Goal: Task Accomplishment & Management: Manage account settings

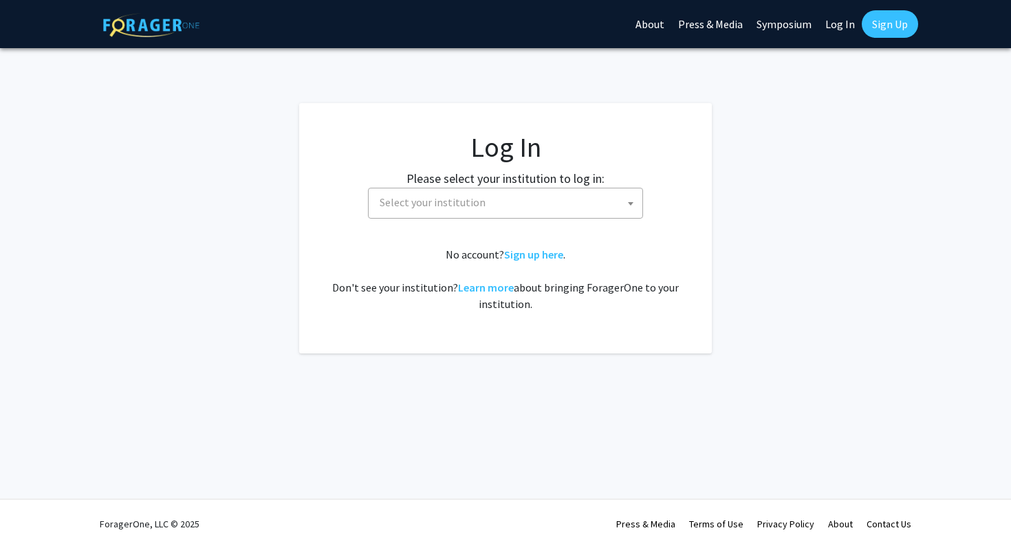
select select
click at [535, 188] on span "Select your institution" at bounding box center [505, 203] width 275 height 31
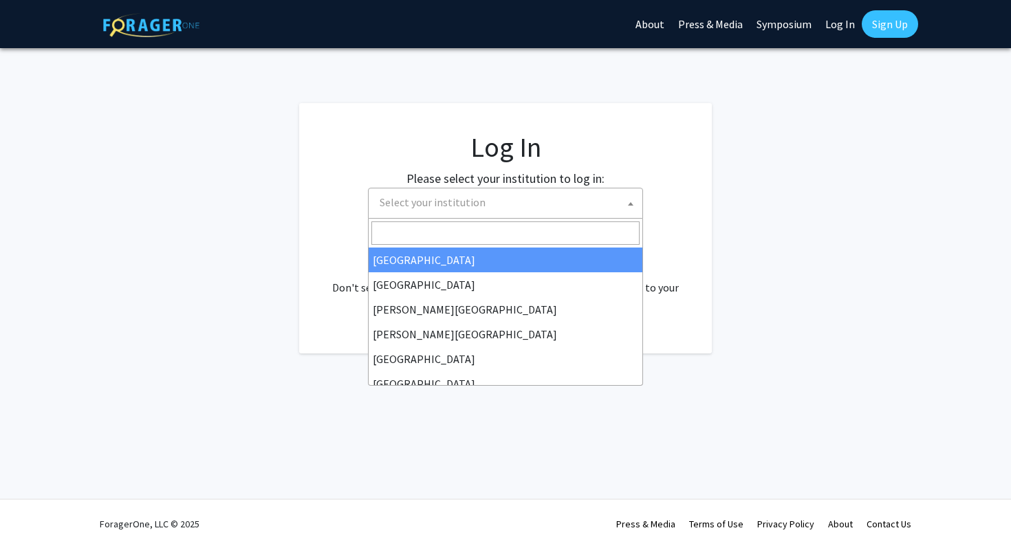
click at [508, 237] on input "Search" at bounding box center [505, 233] width 268 height 23
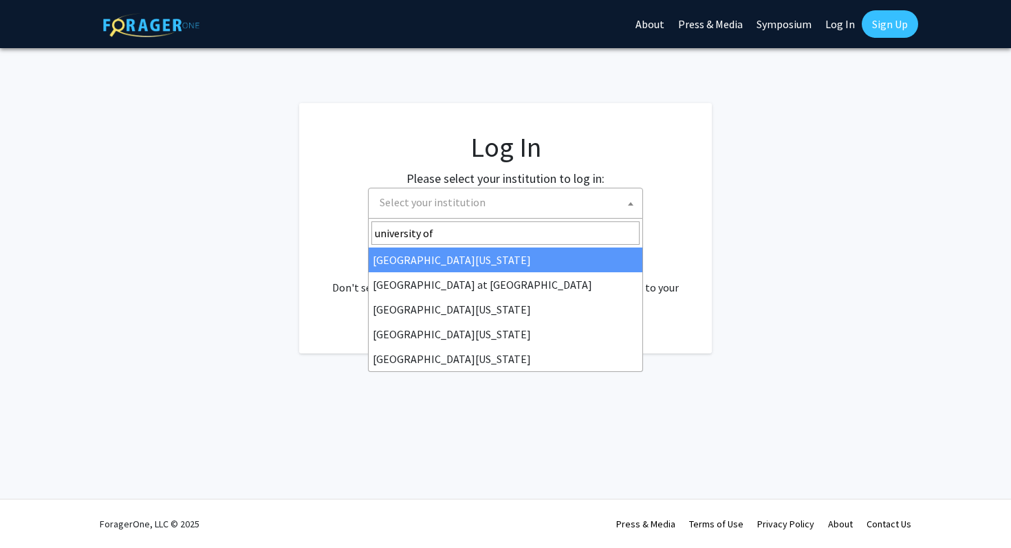
type input "university of k"
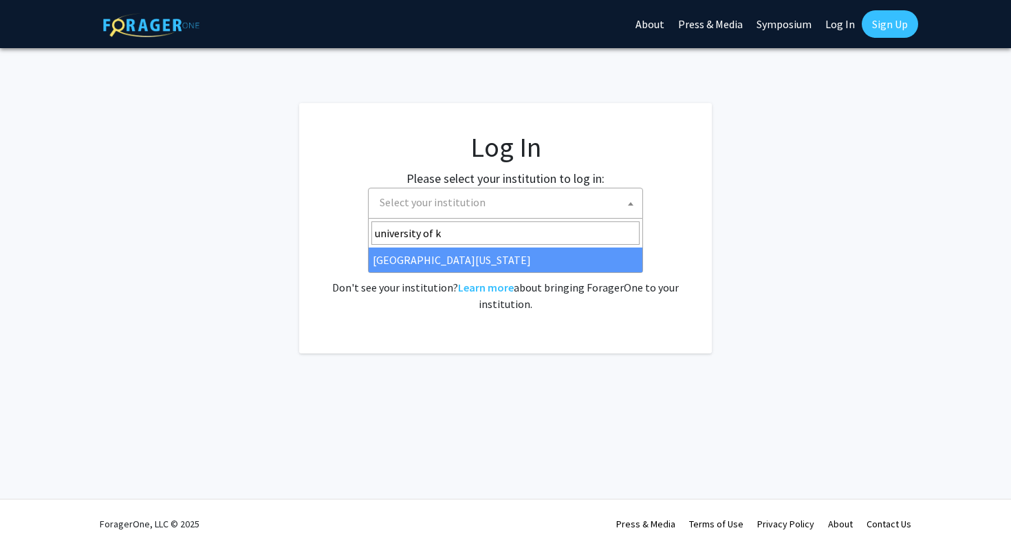
select select "13"
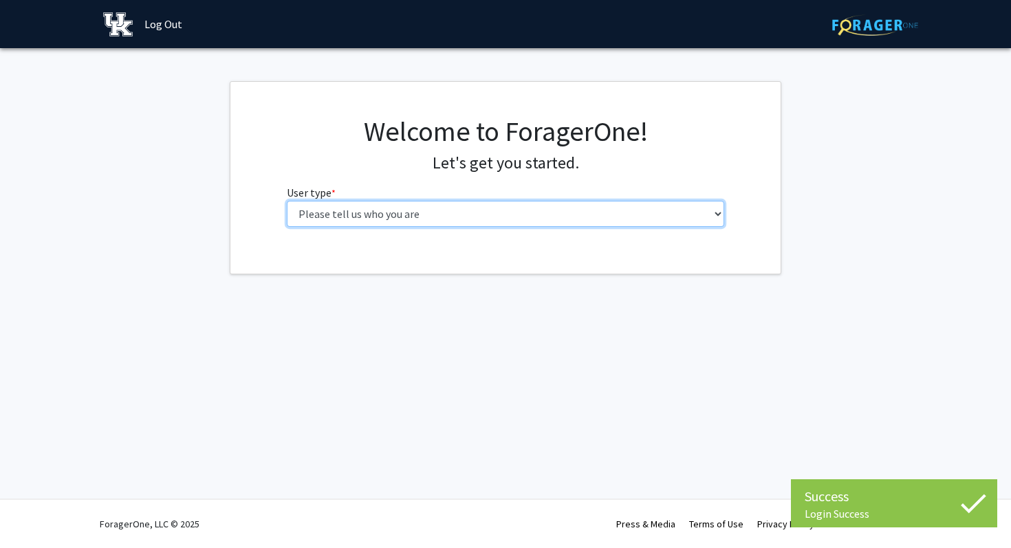
click at [665, 222] on select "Please tell us who you are Undergraduate Student Master's Student Doctoral Cand…" at bounding box center [506, 214] width 438 height 26
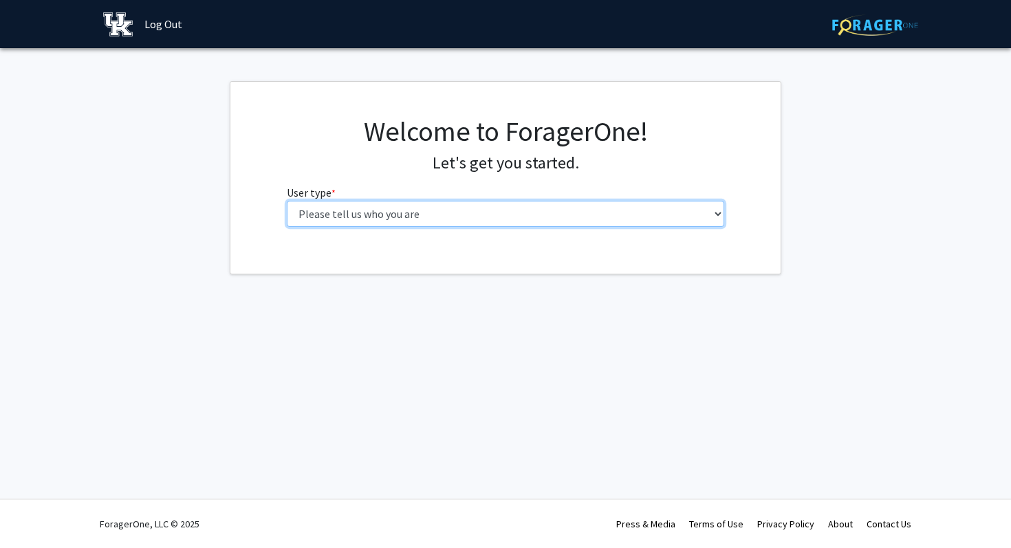
select select "1: undergrad"
click at [287, 201] on select "Please tell us who you are Undergraduate Student Master's Student Doctoral Cand…" at bounding box center [506, 214] width 438 height 26
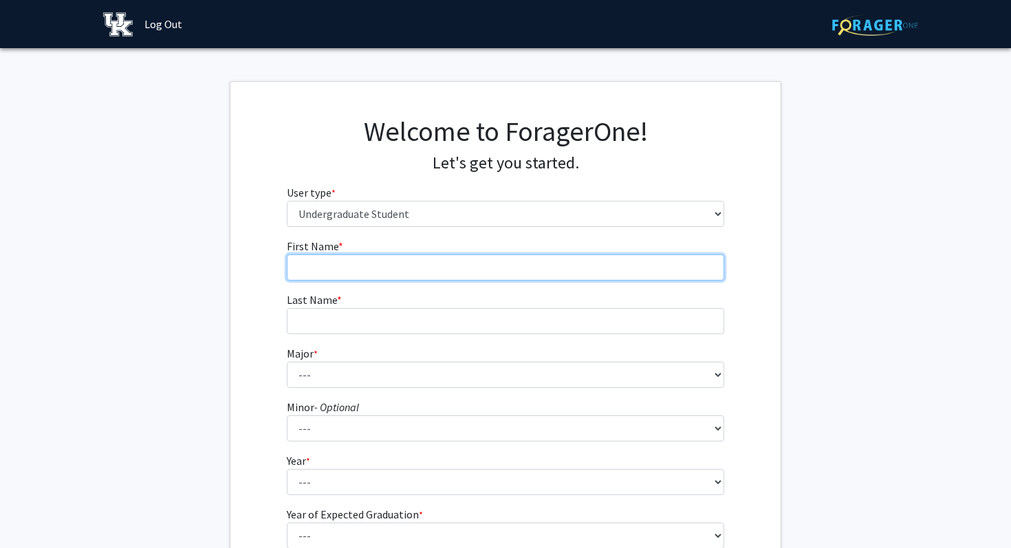
click at [606, 270] on input "First Name * required" at bounding box center [506, 268] width 438 height 26
type input "Maddison"
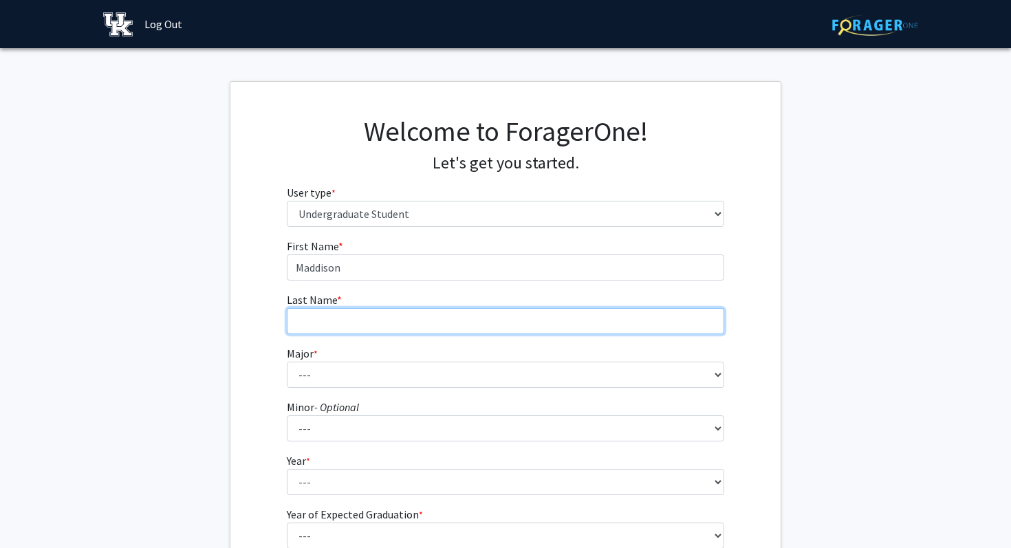
click at [415, 317] on input "Last Name * required" at bounding box center [506, 321] width 438 height 26
type input "[PERSON_NAME]"
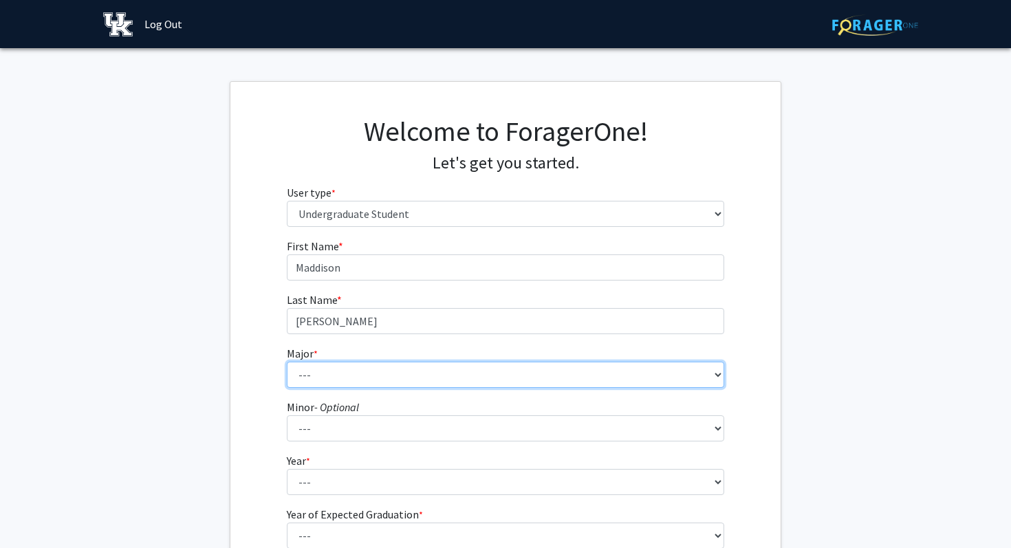
click at [391, 373] on select "--- Accounting Aerospace Engineering African American & Africana Studies Agricu…" at bounding box center [506, 375] width 438 height 26
select select "23: 860"
click at [287, 362] on select "--- Accounting Aerospace Engineering African American & Africana Studies Agricu…" at bounding box center [506, 375] width 438 height 26
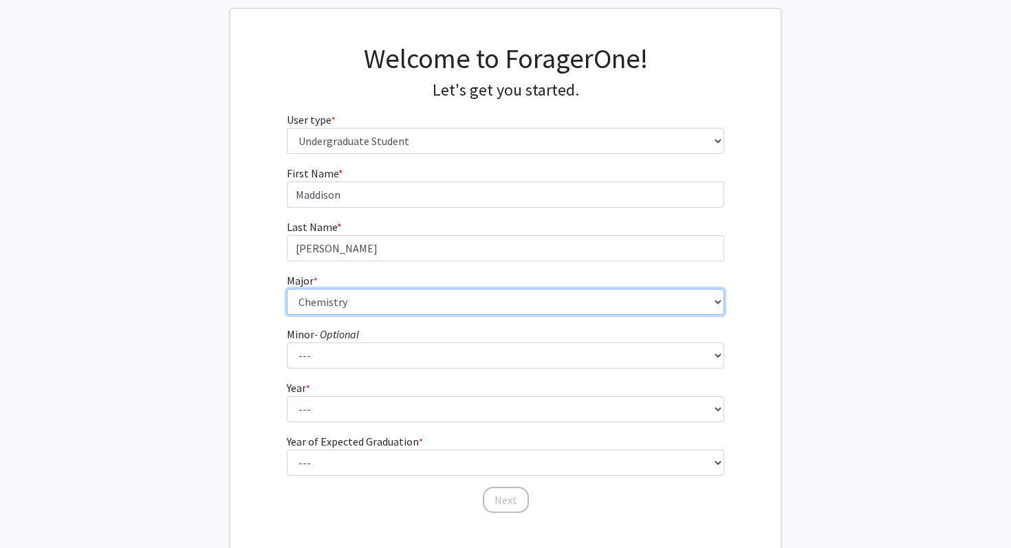
scroll to position [155, 0]
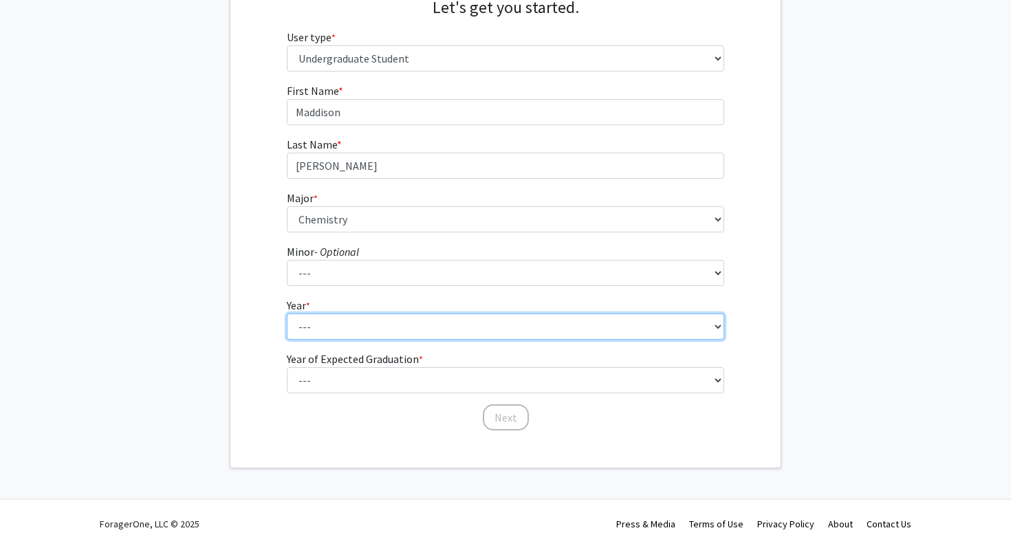
click at [338, 336] on select "--- First-year Sophomore Junior Senior Postbaccalaureate Certificate" at bounding box center [506, 327] width 438 height 26
select select "1: first-year"
click at [287, 314] on select "--- First-year Sophomore Junior Senior Postbaccalaureate Certificate" at bounding box center [506, 327] width 438 height 26
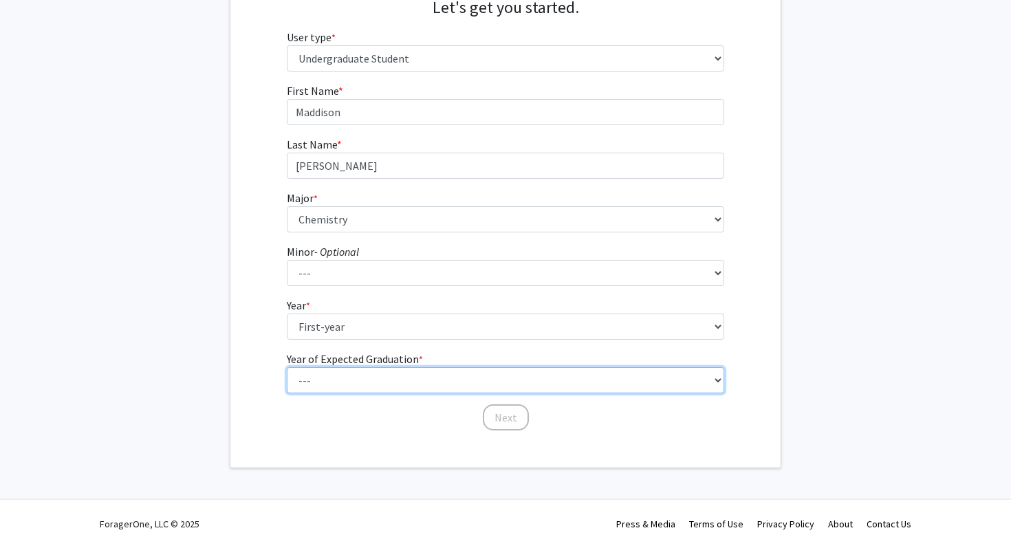
click at [340, 378] on select "--- 2025 2026 2027 2028 2029 2030 2031 2032 2033 2034" at bounding box center [506, 380] width 438 height 26
select select "5: 2029"
click at [287, 367] on select "--- 2025 2026 2027 2028 2029 2030 2031 2032 2033 2034" at bounding box center [506, 380] width 438 height 26
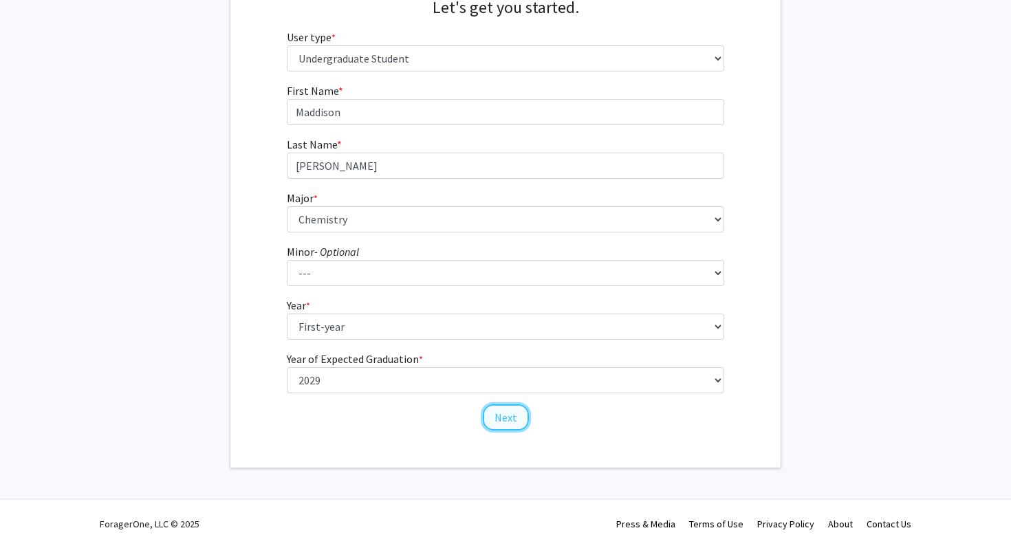
click at [517, 409] on button "Next" at bounding box center [506, 418] width 46 height 26
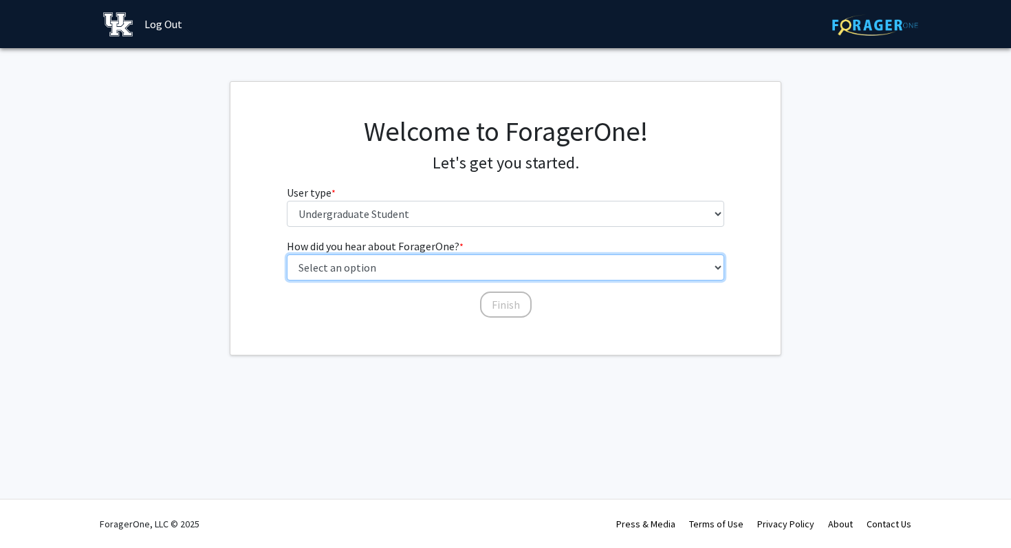
click at [447, 265] on select "Select an option Peer/student recommendation Faculty/staff recommendation Unive…" at bounding box center [506, 268] width 438 height 26
select select "2: faculty_recommendation"
click at [287, 255] on select "Select an option Peer/student recommendation Faculty/staff recommendation Unive…" at bounding box center [506, 268] width 438 height 26
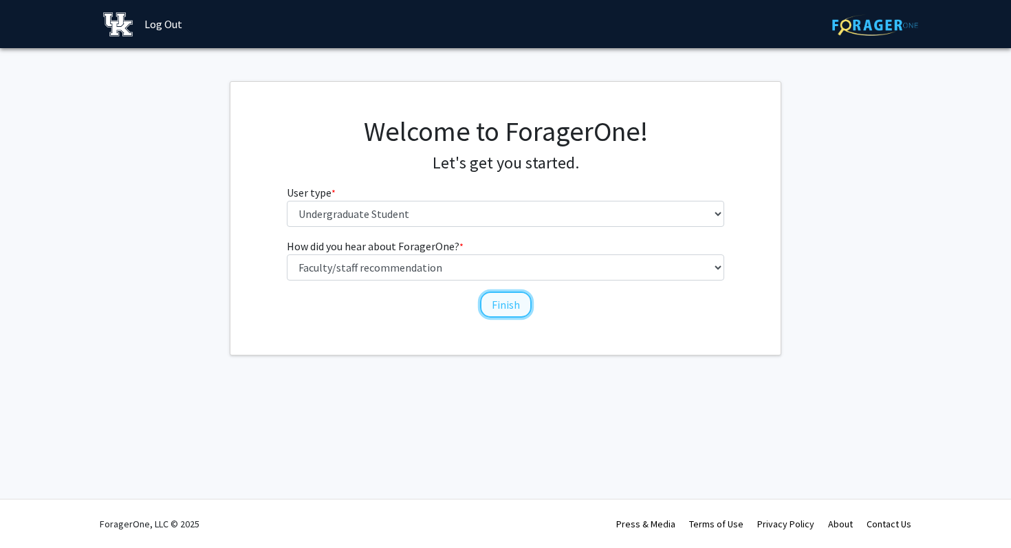
click at [515, 306] on button "Finish" at bounding box center [506, 305] width 52 height 26
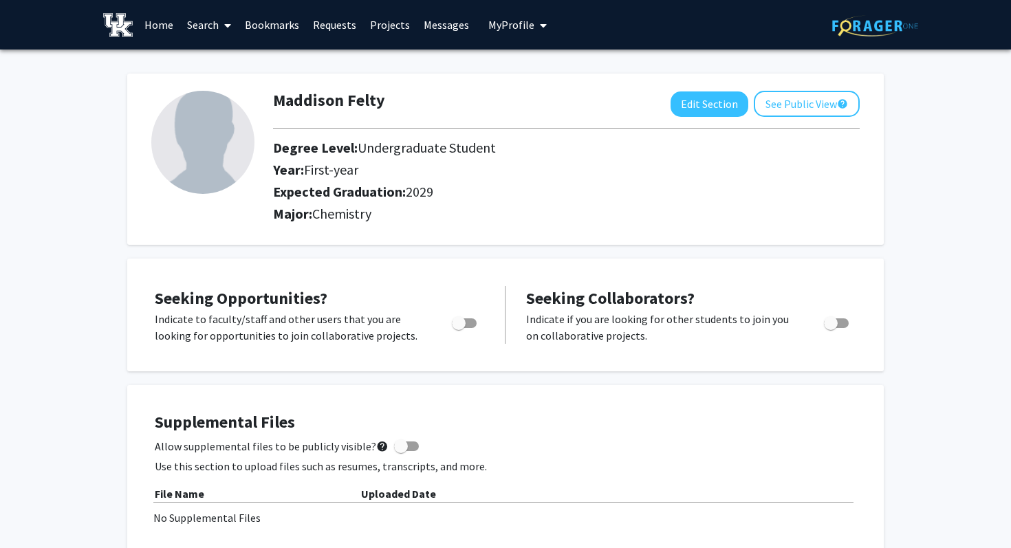
click at [470, 319] on span "Toggle" at bounding box center [464, 324] width 25 height 10
click at [459, 328] on input "Are you actively seeking opportunities?" at bounding box center [458, 328] width 1 height 1
checkbox input "true"
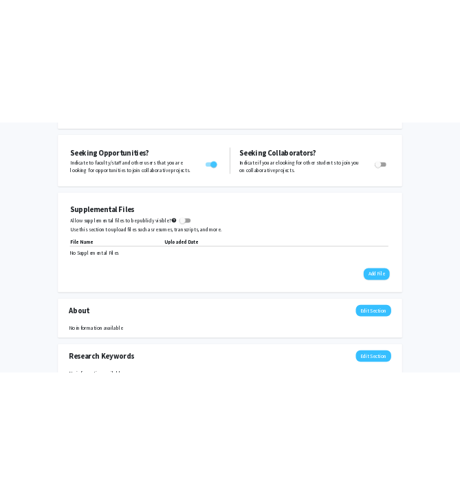
scroll to position [236, 0]
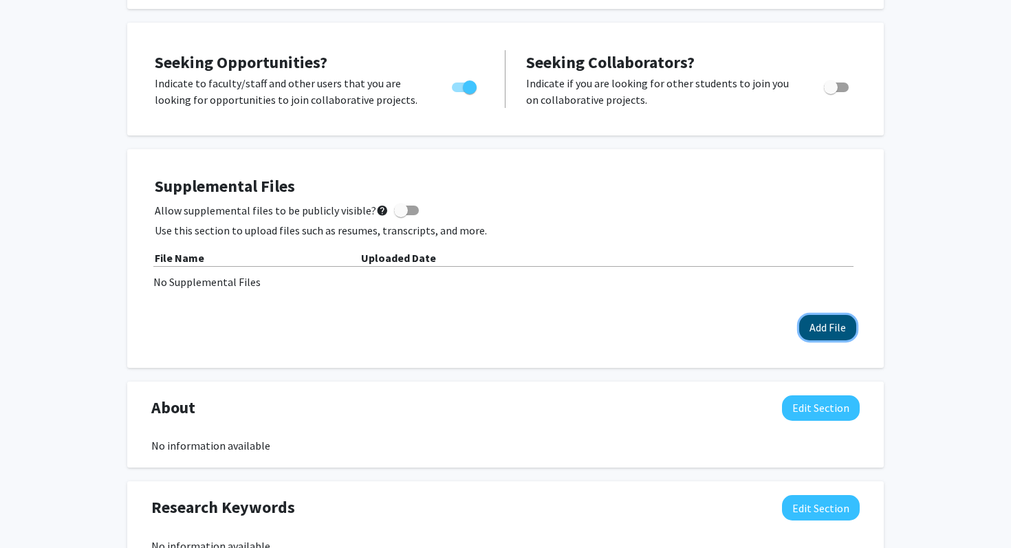
click at [823, 327] on button "Add File" at bounding box center [827, 327] width 57 height 25
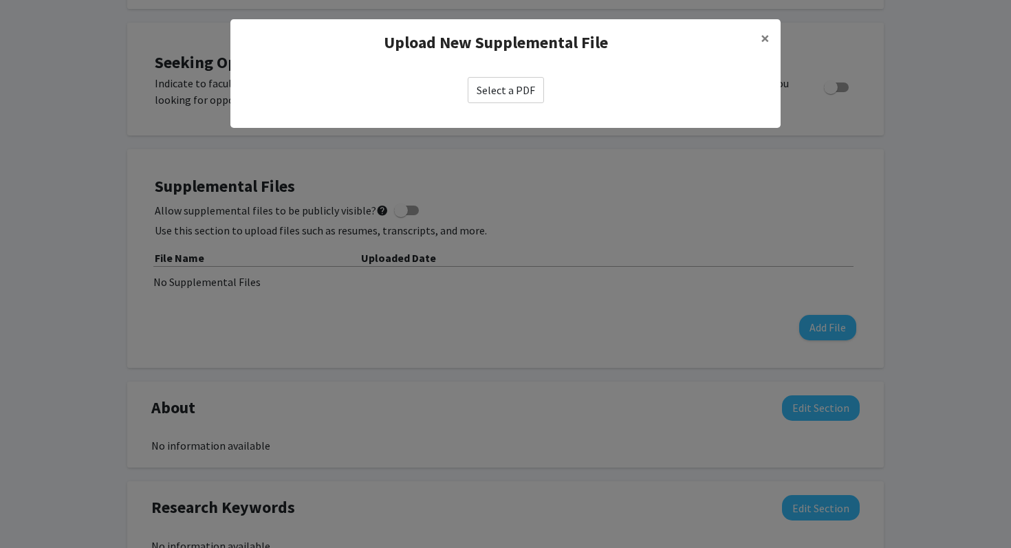
click at [535, 91] on label "Select a PDF" at bounding box center [506, 90] width 76 height 26
click at [0, 0] on input "Select a PDF" at bounding box center [0, 0] width 0 height 0
click at [612, 188] on modal-container "Upload New Supplemental File × Select a PDF" at bounding box center [505, 274] width 1011 height 548
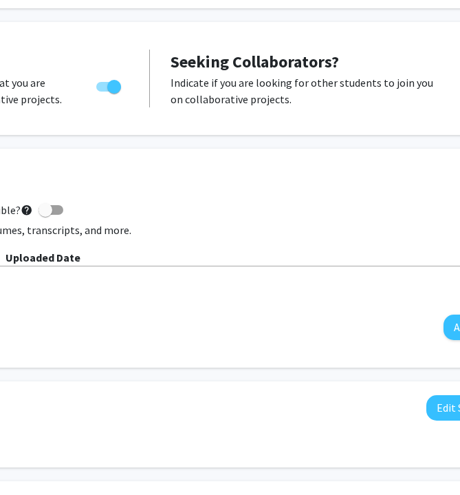
scroll to position [237, 365]
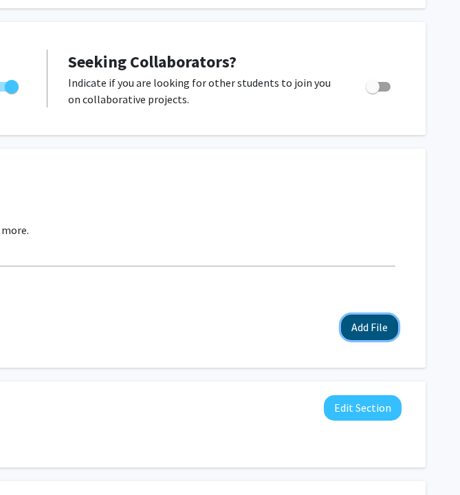
click at [358, 331] on button "Add File" at bounding box center [369, 326] width 57 height 25
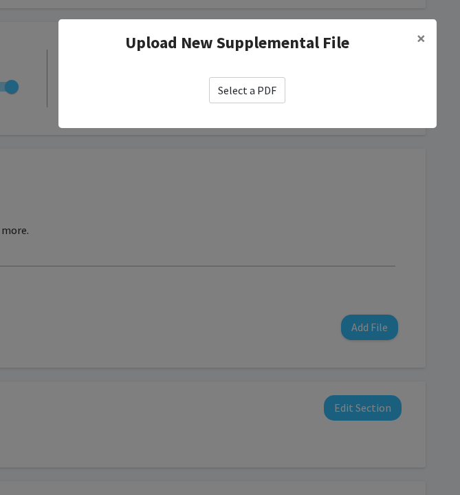
click at [256, 102] on label "Select a PDF" at bounding box center [247, 90] width 76 height 26
click at [0, 0] on input "Select a PDF" at bounding box center [0, 0] width 0 height 0
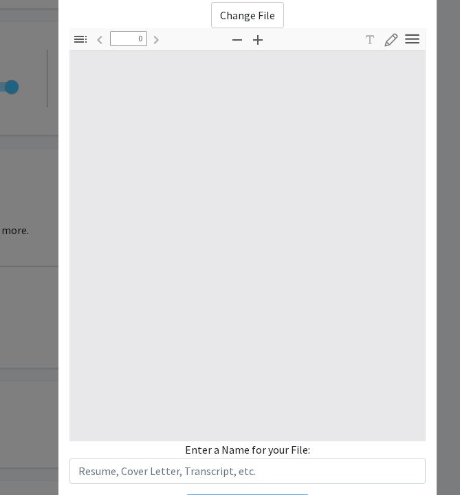
type input "1"
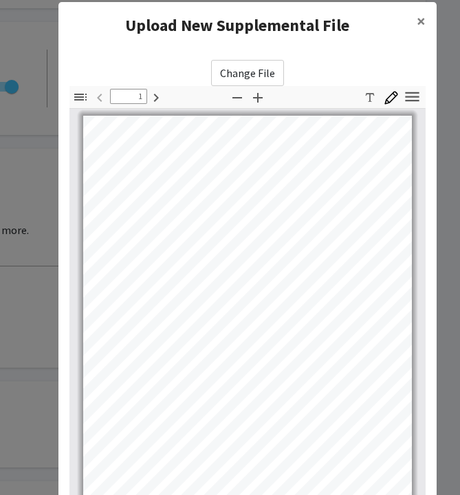
scroll to position [0, 0]
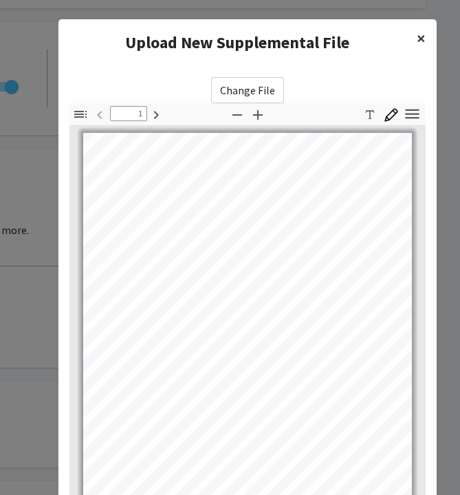
click at [422, 34] on span "×" at bounding box center [421, 38] width 9 height 21
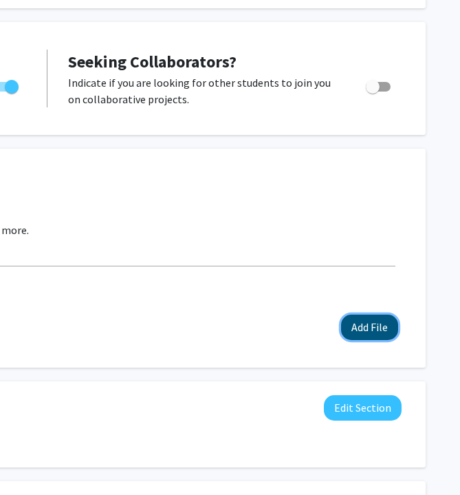
click at [376, 320] on button "Add File" at bounding box center [369, 326] width 57 height 25
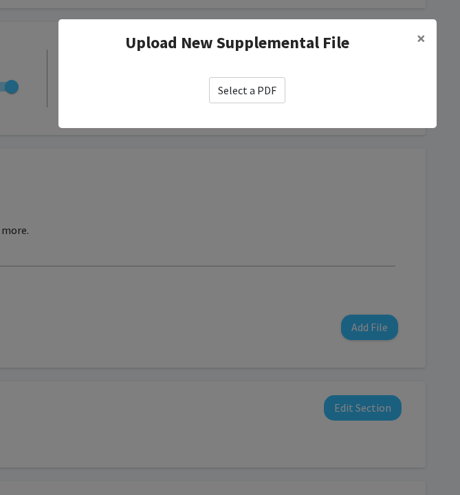
click at [251, 95] on label "Select a PDF" at bounding box center [247, 90] width 76 height 26
click at [0, 0] on input "Select a PDF" at bounding box center [0, 0] width 0 height 0
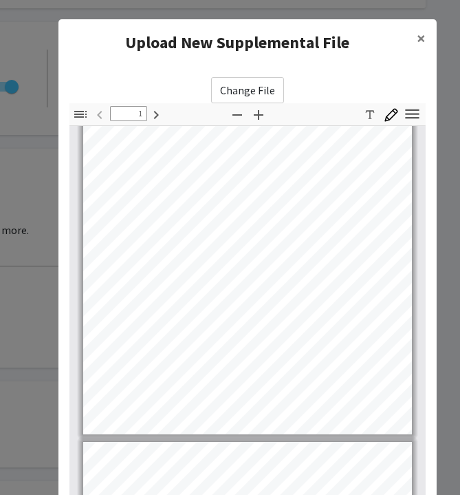
type input "2"
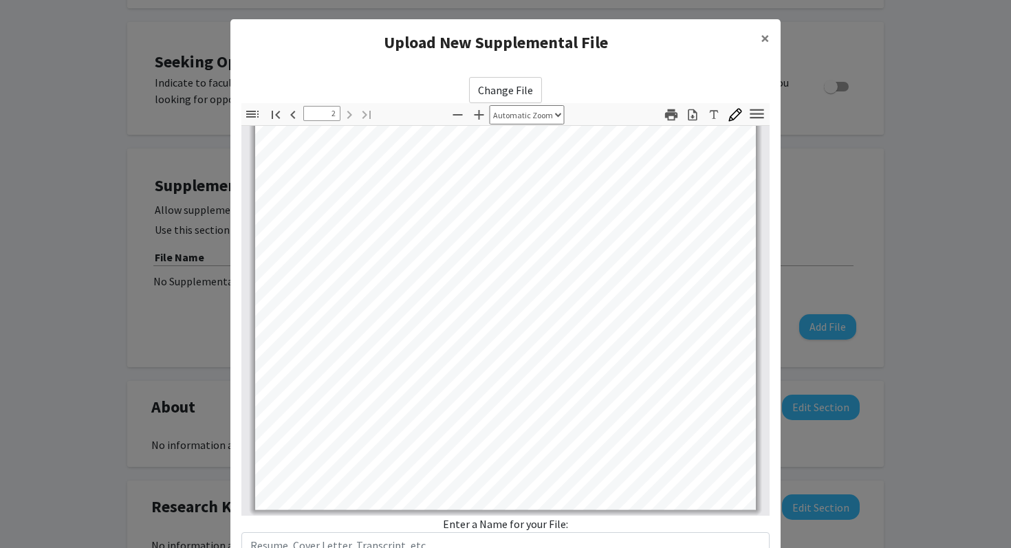
scroll to position [103, 0]
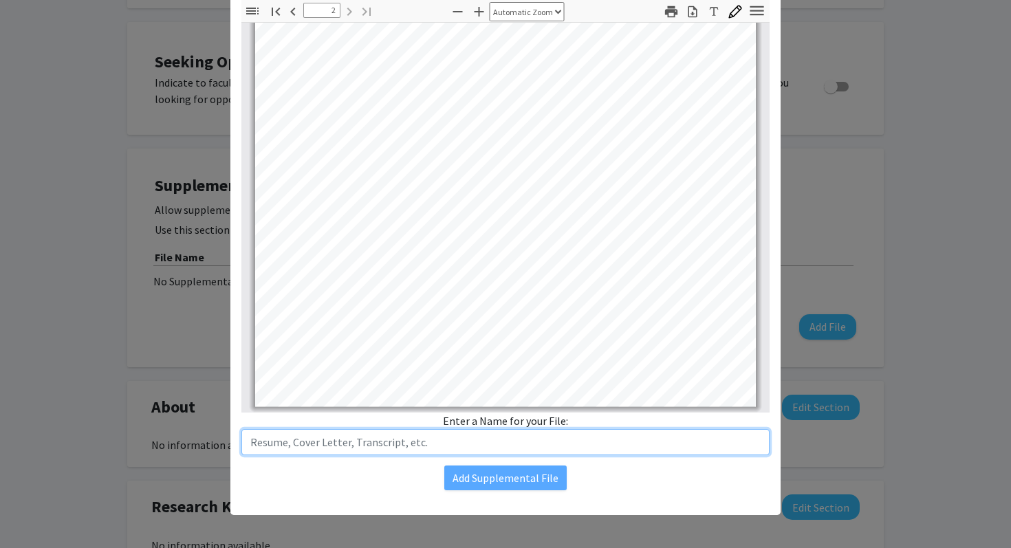
click at [515, 437] on input "text" at bounding box center [505, 442] width 528 height 26
type input "Resume"
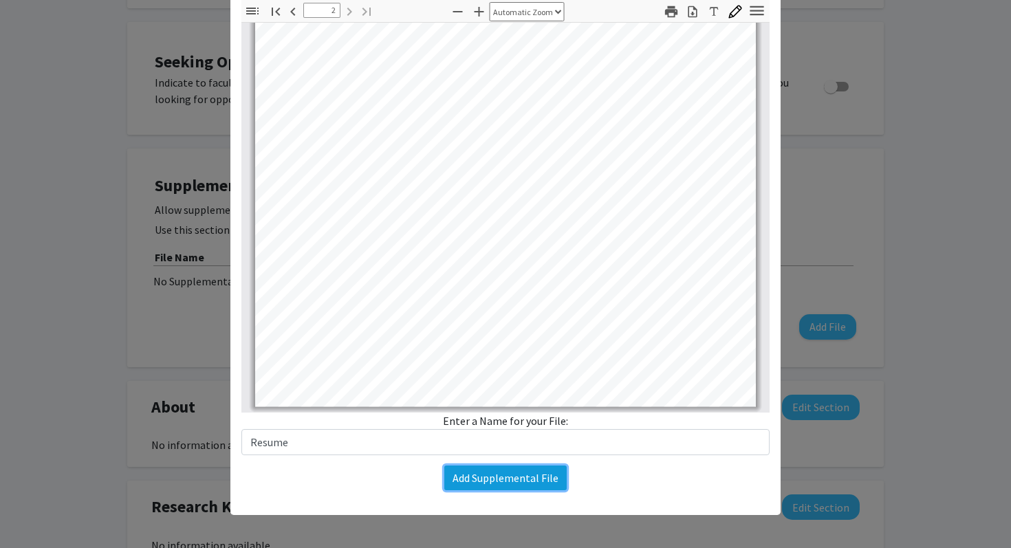
click at [475, 482] on button "Add Supplemental File" at bounding box center [505, 478] width 122 height 25
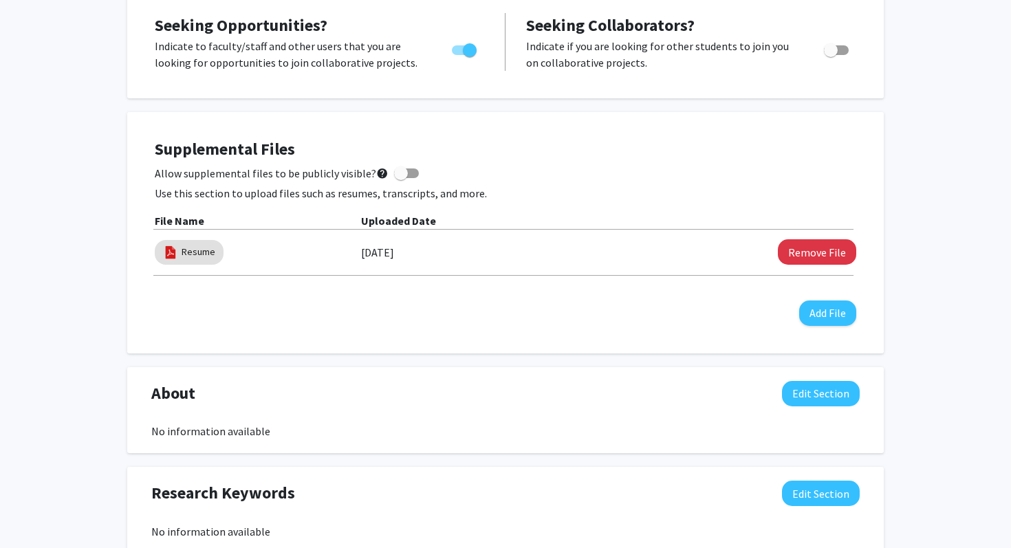
scroll to position [275, 0]
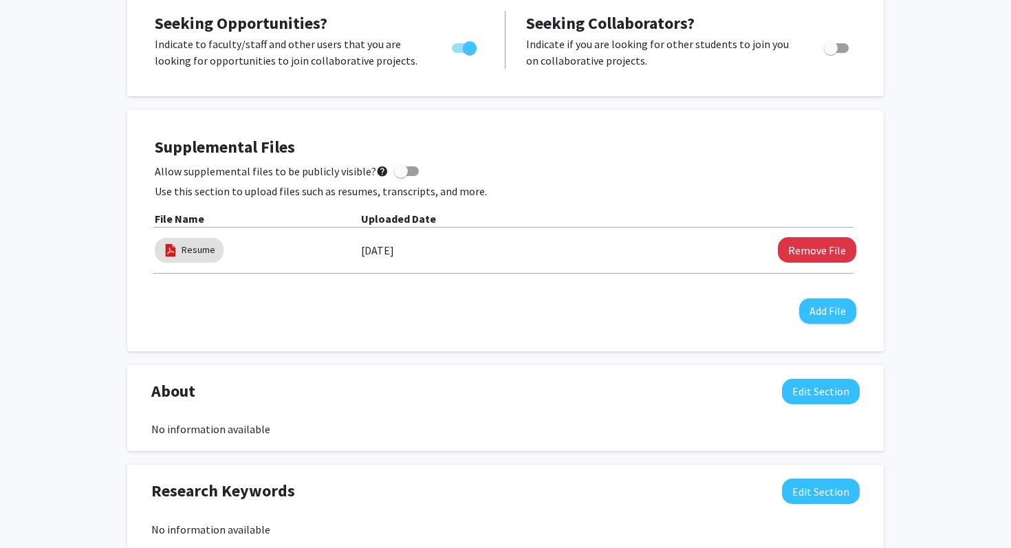
click at [410, 175] on label "Allow supplemental files to be publicly visible? help" at bounding box center [287, 171] width 264 height 17
click at [401, 176] on input "Allow supplemental files to be publicly visible? help" at bounding box center [400, 176] width 1 height 1
checkbox input "true"
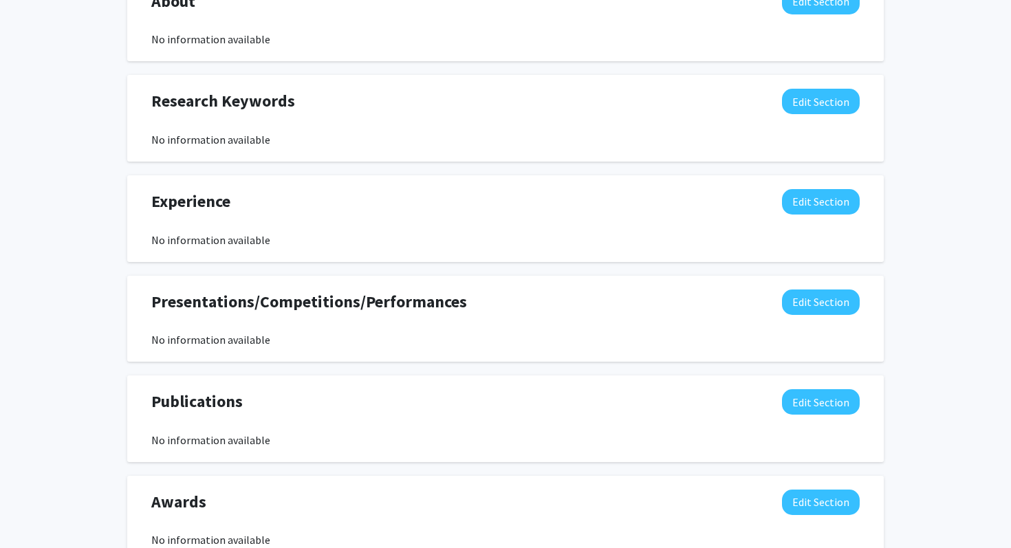
scroll to position [0, 0]
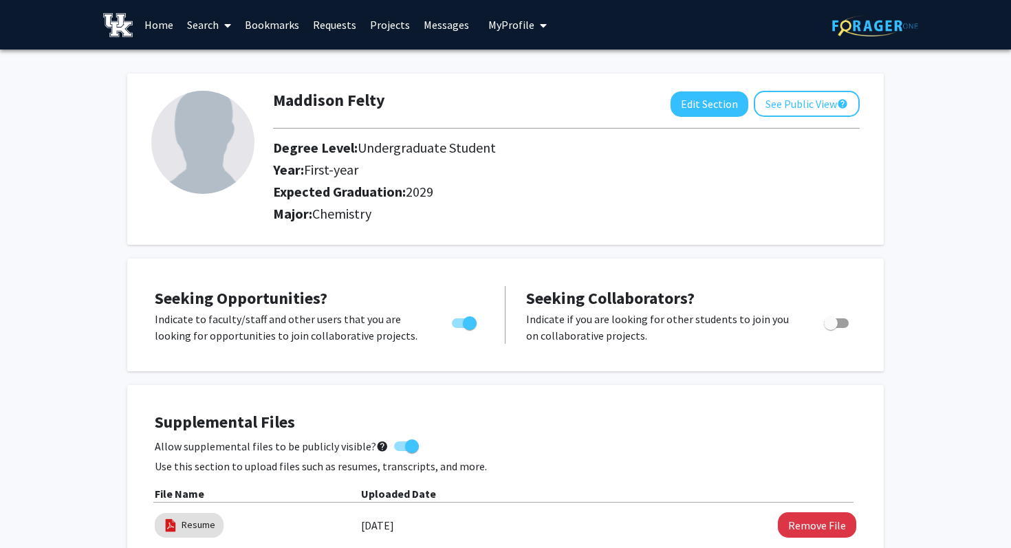
click at [189, 129] on img at bounding box center [202, 142] width 103 height 103
click at [718, 98] on button "Edit Section" at bounding box center [710, 103] width 78 height 25
select select "first-year"
select select "2029"
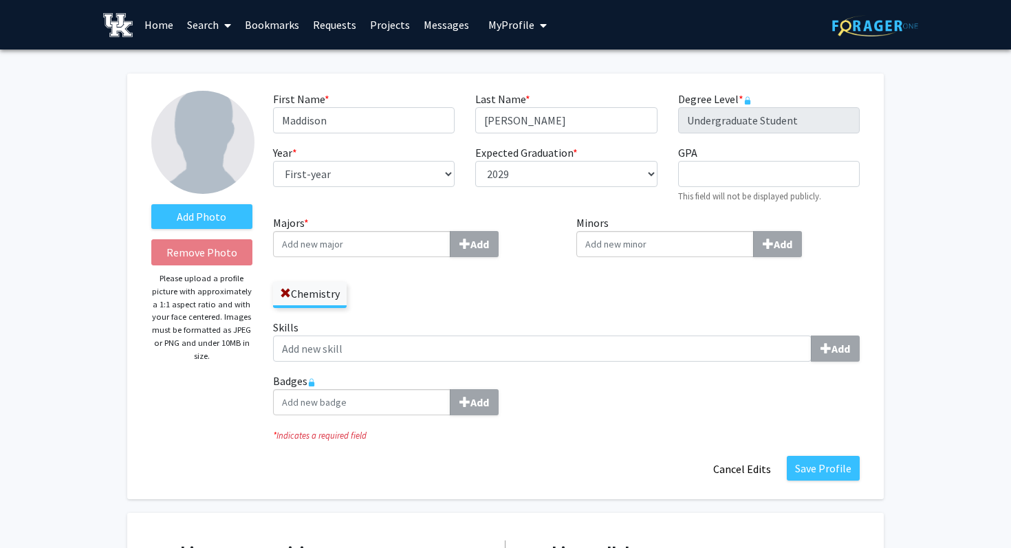
click at [217, 138] on img at bounding box center [202, 142] width 103 height 103
click at [222, 218] on label "Add Photo" at bounding box center [201, 216] width 101 height 25
click at [0, 0] on input "Add Photo" at bounding box center [0, 0] width 0 height 0
click at [539, 314] on div "Majors * Add Chemistry" at bounding box center [415, 267] width 304 height 105
click at [633, 432] on icon "* Indicates a required field" at bounding box center [566, 435] width 587 height 13
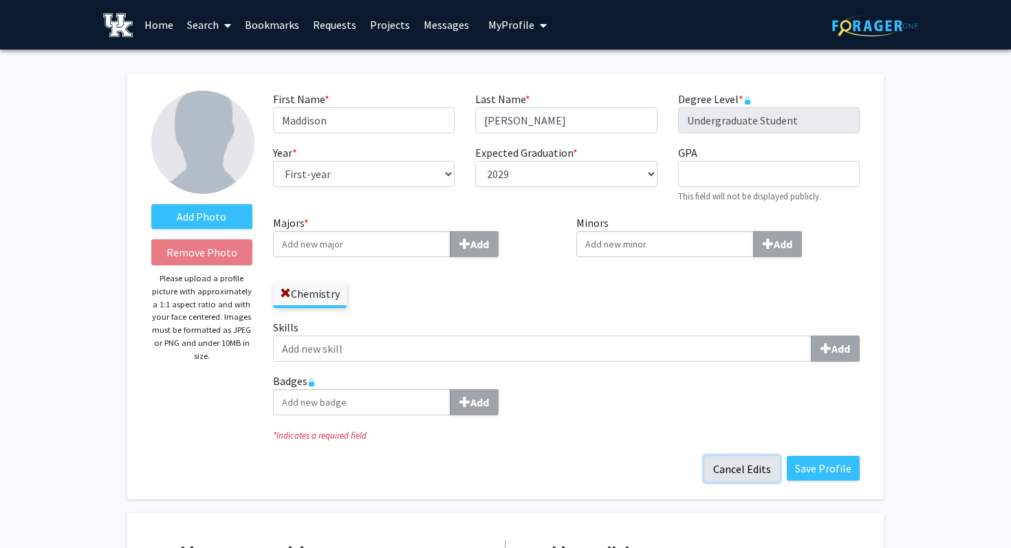
click at [773, 475] on button "Cancel Edits" at bounding box center [742, 469] width 76 height 26
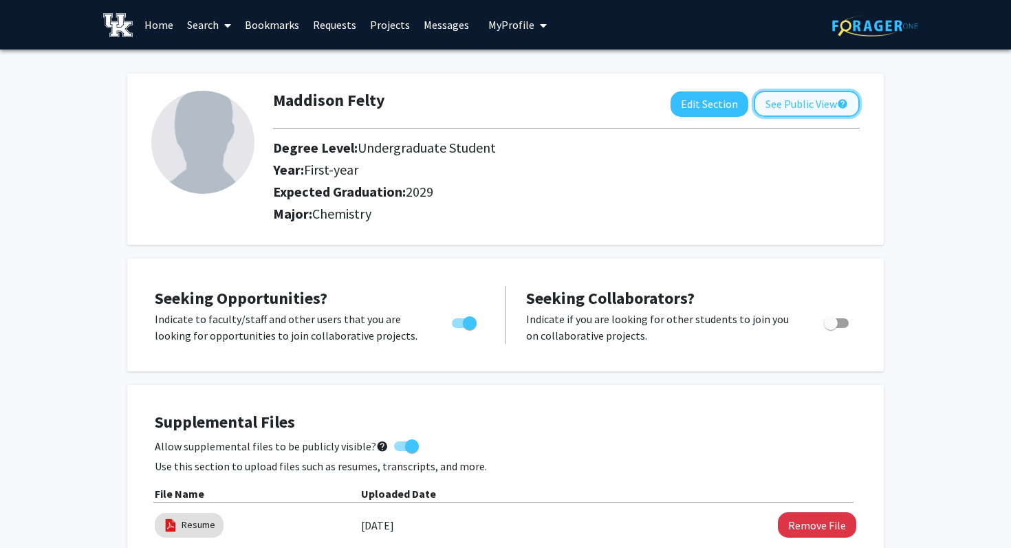
click at [782, 109] on button "See Public View help" at bounding box center [807, 104] width 106 height 26
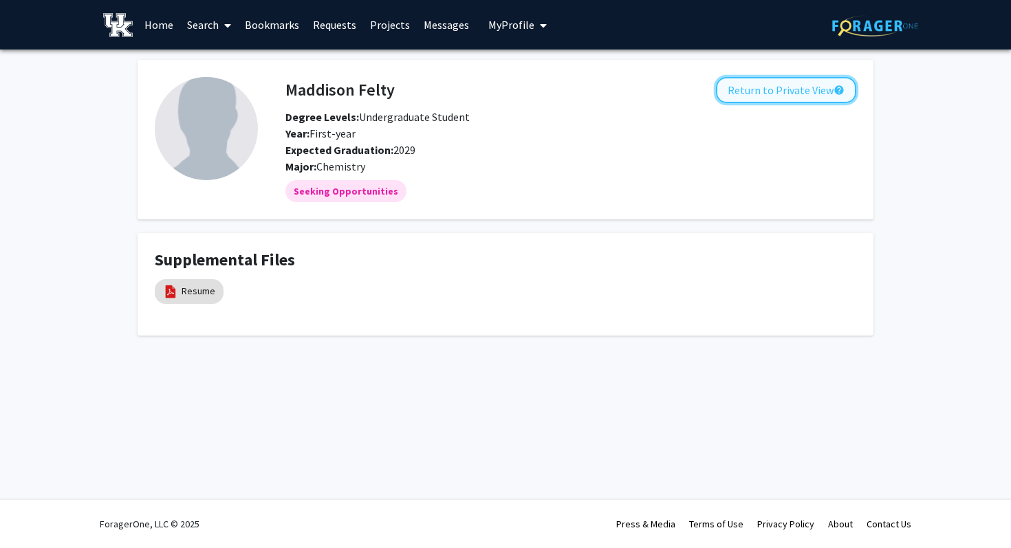
click at [792, 94] on button "Return to Private View help" at bounding box center [786, 90] width 140 height 26
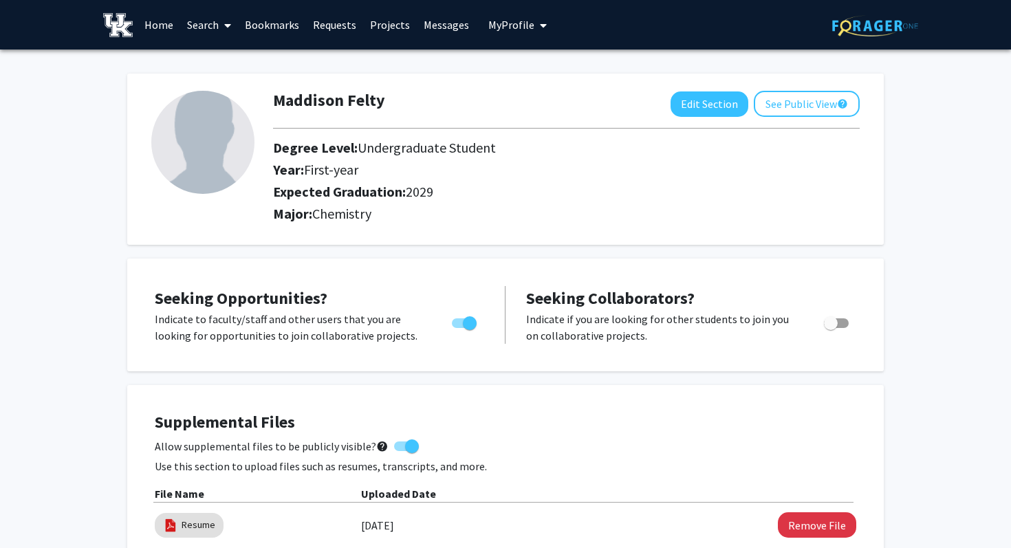
click at [162, 39] on link "Home" at bounding box center [159, 25] width 43 height 48
